Goal: Communication & Community: Ask a question

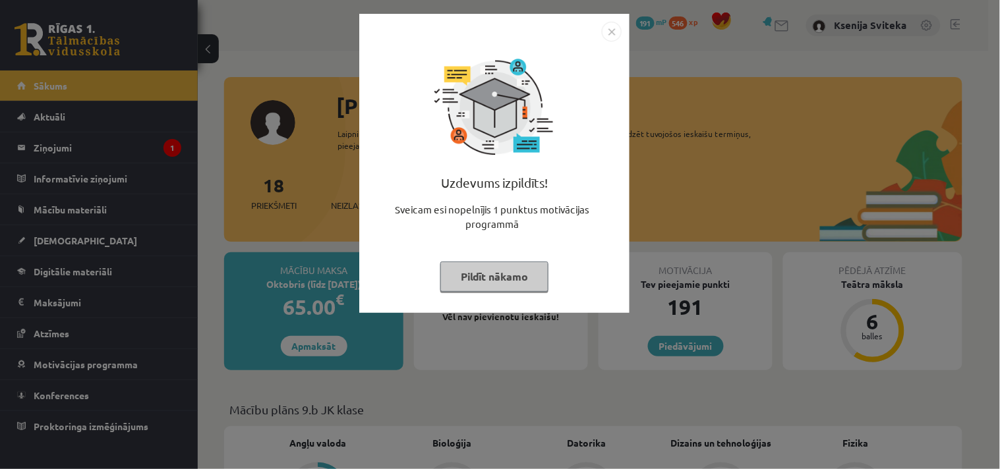
click at [609, 33] on img "Close" at bounding box center [612, 32] width 20 height 20
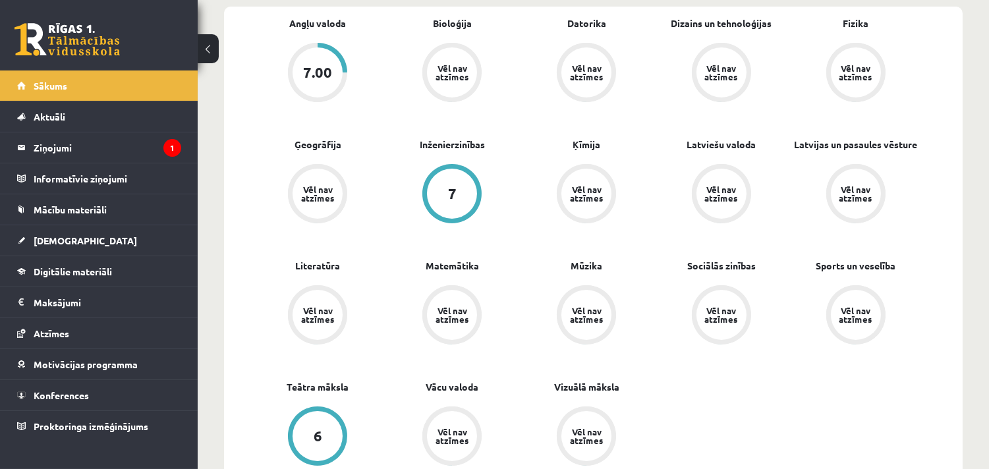
scroll to position [439, 0]
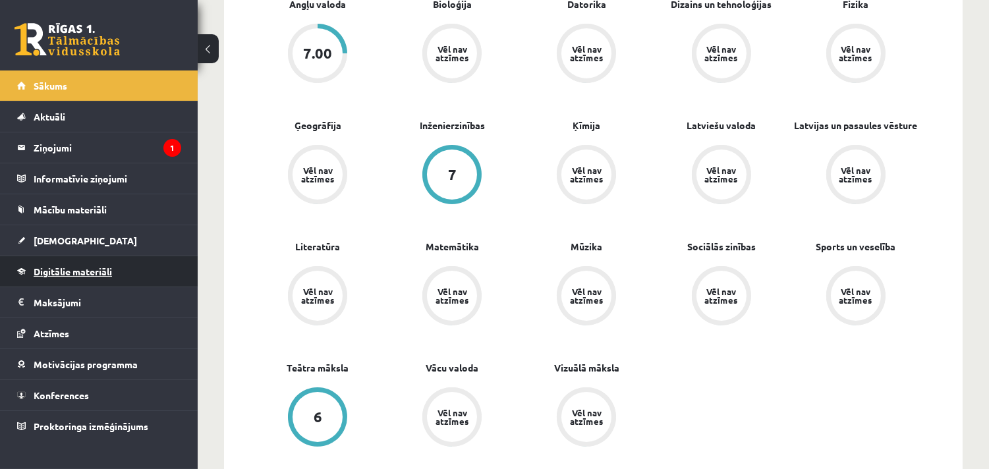
click at [92, 268] on span "Digitālie materiāli" at bounding box center [73, 272] width 78 height 12
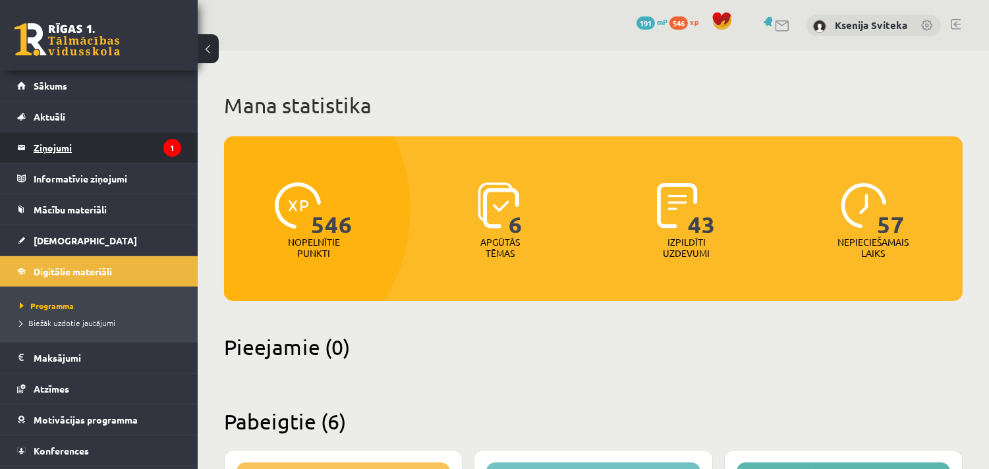
click at [53, 144] on legend "Ziņojumi 1" at bounding box center [108, 148] width 148 height 30
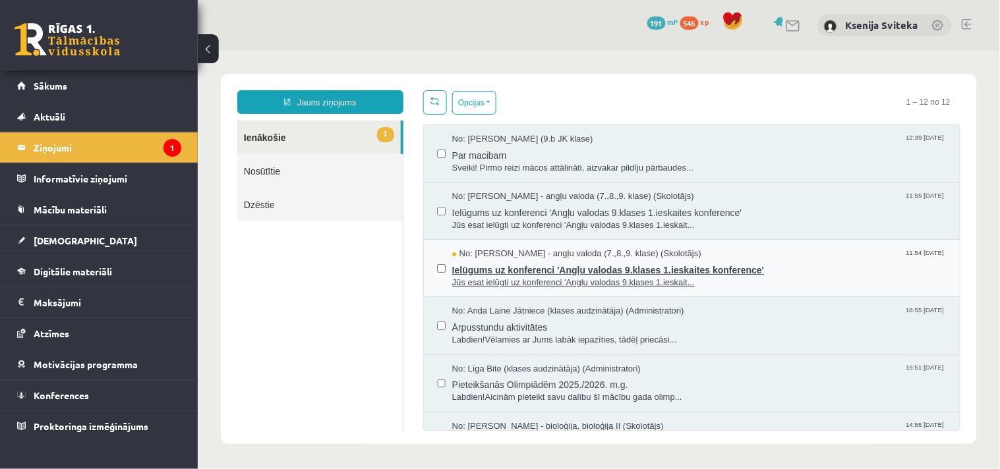
click at [568, 256] on span "No: [PERSON_NAME] - angļu valoda (7.,8.,9. klase) (Skolotājs)" at bounding box center [576, 253] width 249 height 13
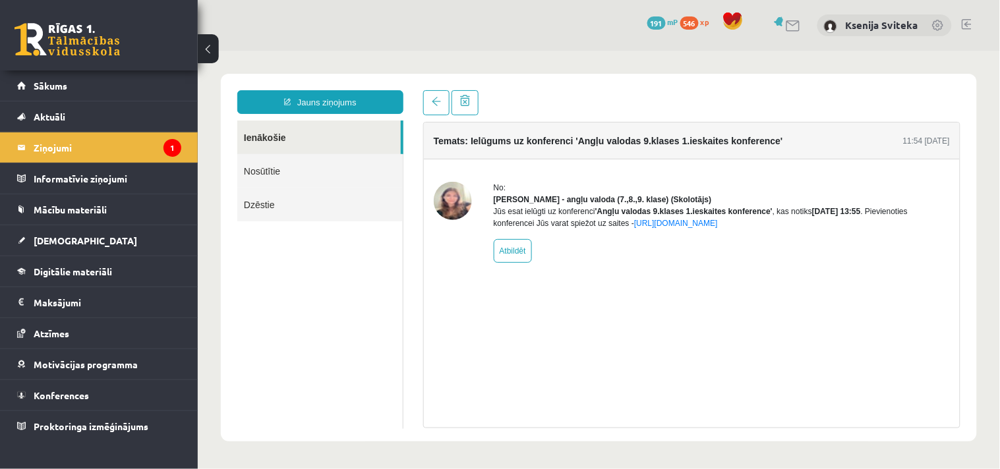
click at [276, 134] on link "Ienākošie" at bounding box center [318, 137] width 163 height 34
